Goal: Task Accomplishment & Management: Manage account settings

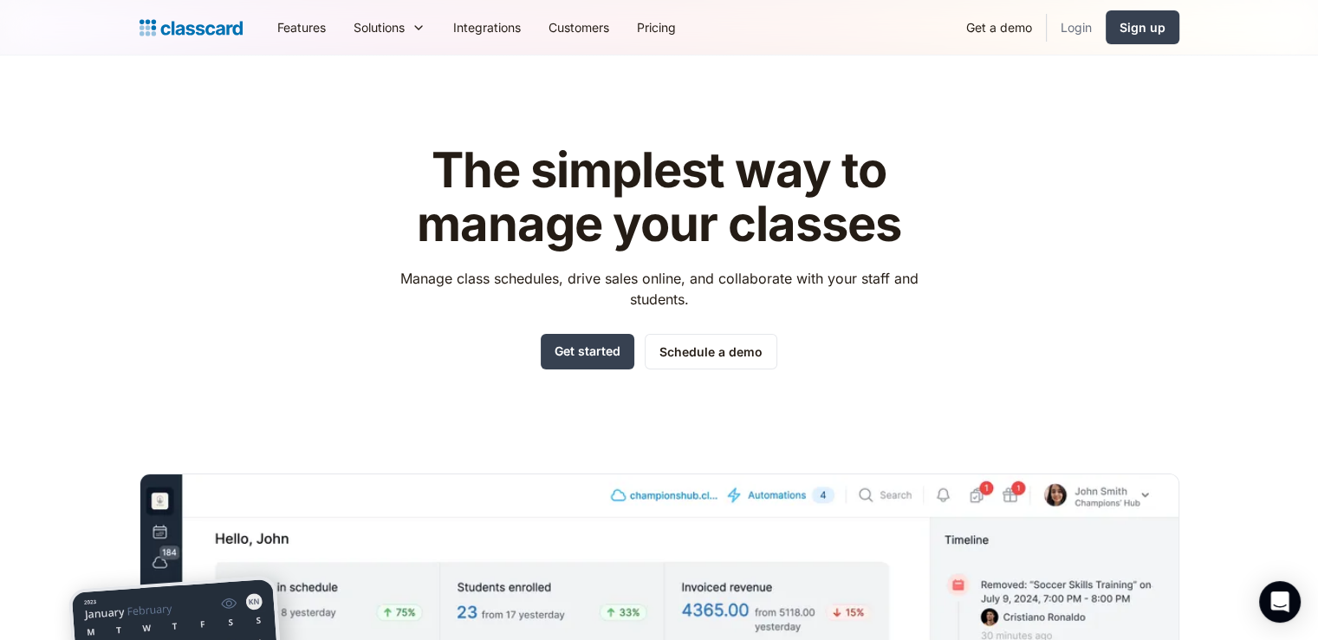
click at [1080, 25] on link "Login" at bounding box center [1076, 27] width 59 height 39
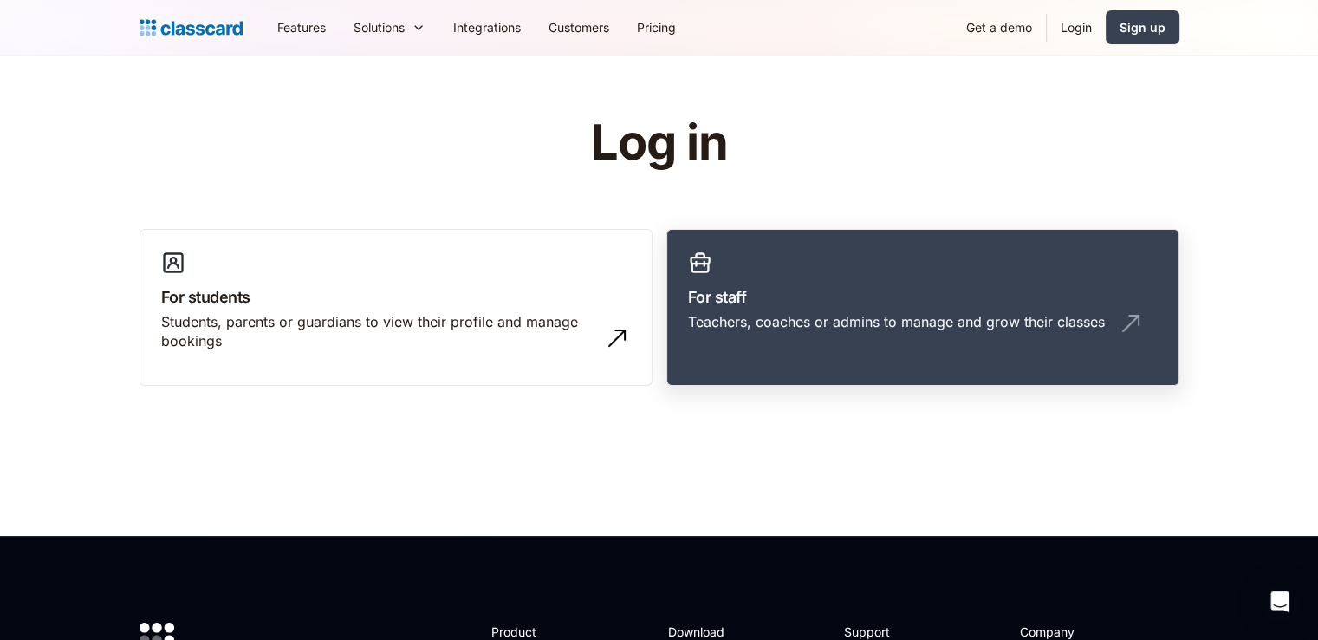
click at [870, 339] on div "Teachers, coaches or admins to manage and grow their classes" at bounding box center [923, 328] width 470 height 33
